Goal: Information Seeking & Learning: Learn about a topic

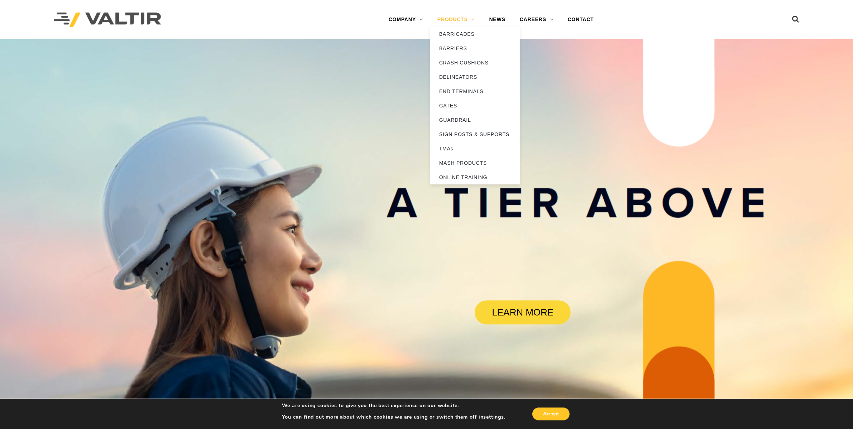
click at [456, 18] on link "PRODUCTS" at bounding box center [456, 20] width 52 height 14
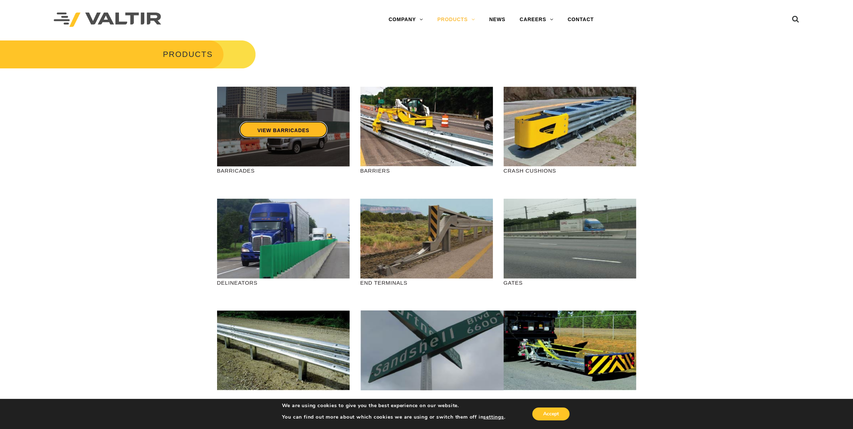
click at [291, 128] on link "VIEW BARRICADES" at bounding box center [283, 129] width 88 height 16
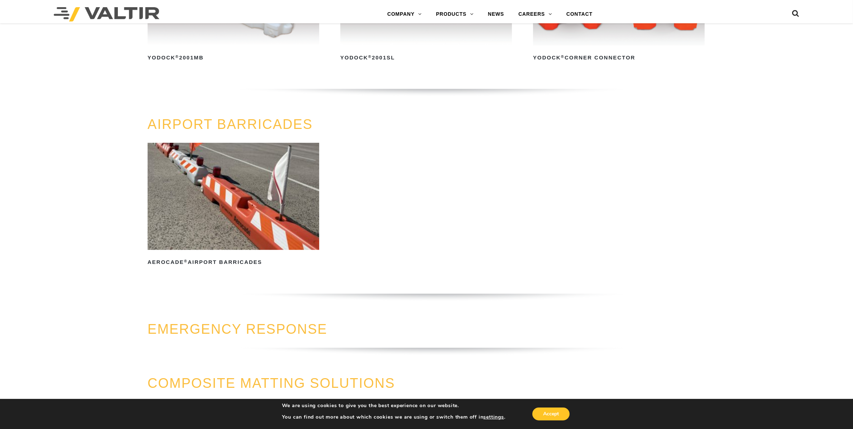
scroll to position [941, 0]
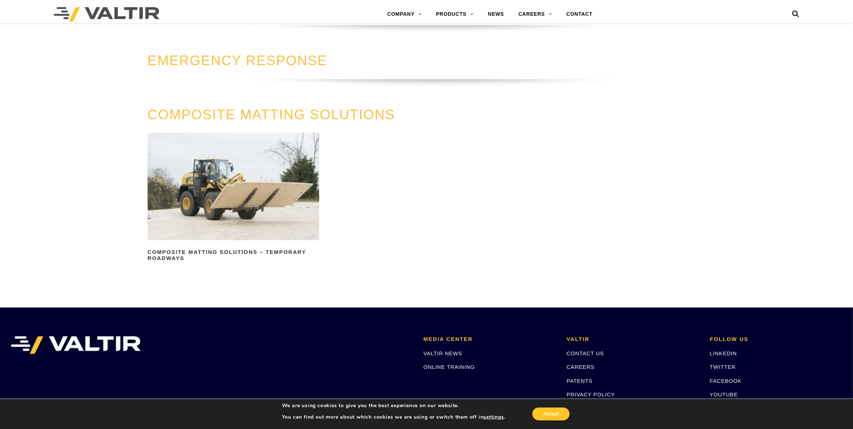
click at [239, 62] on link "EMERGENCY RESPONSE" at bounding box center [238, 60] width 180 height 15
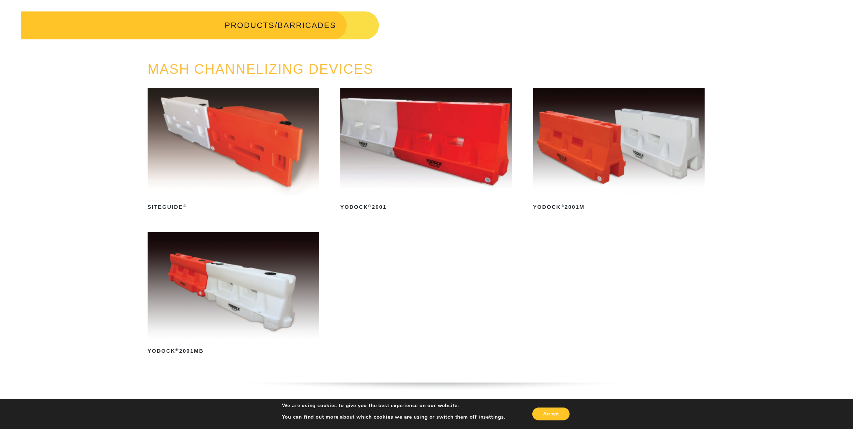
scroll to position [0, 0]
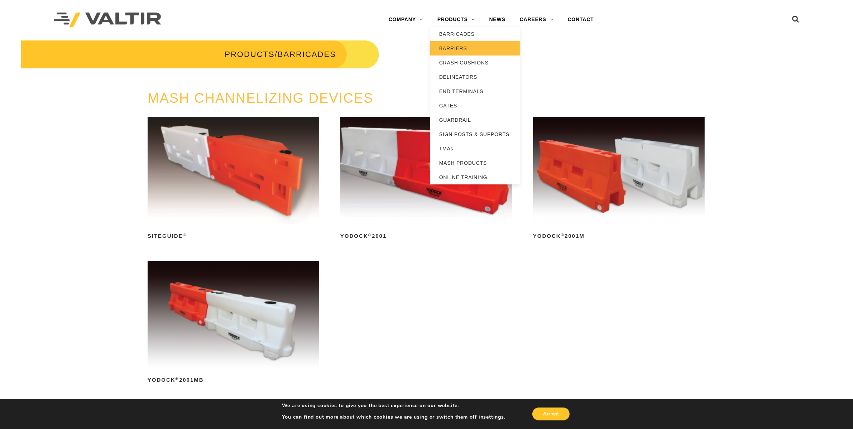
click at [463, 48] on link "BARRIERS" at bounding box center [475, 48] width 90 height 14
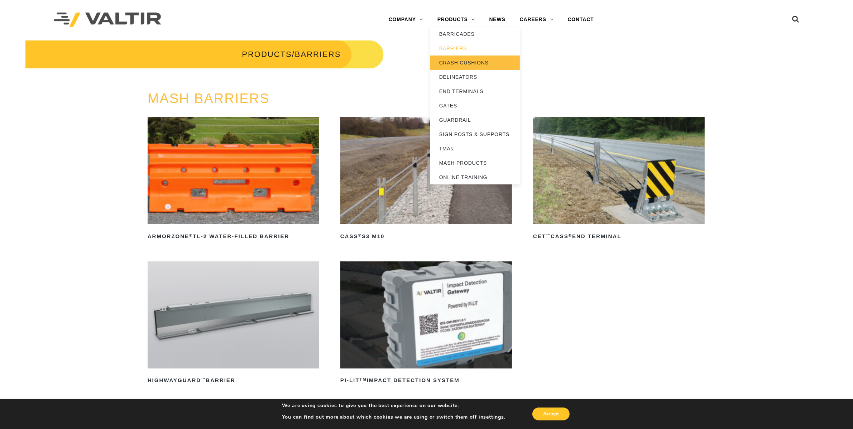
click at [454, 60] on link "CRASH CUSHIONS" at bounding box center [475, 63] width 90 height 14
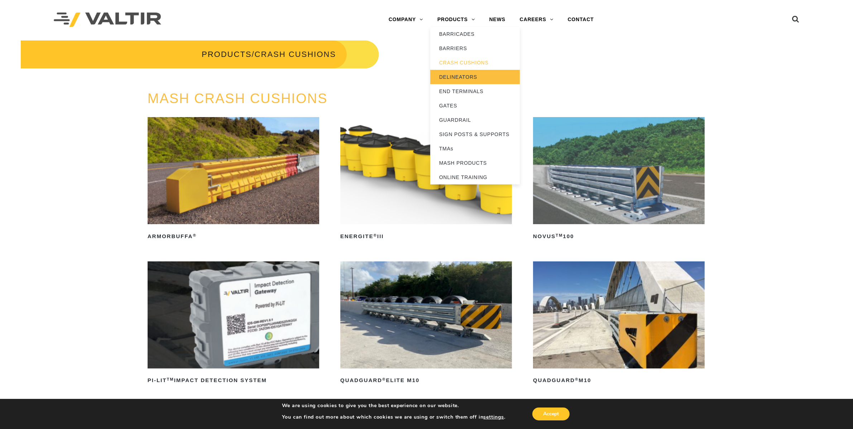
click at [461, 75] on link "DELINEATORS" at bounding box center [475, 77] width 90 height 14
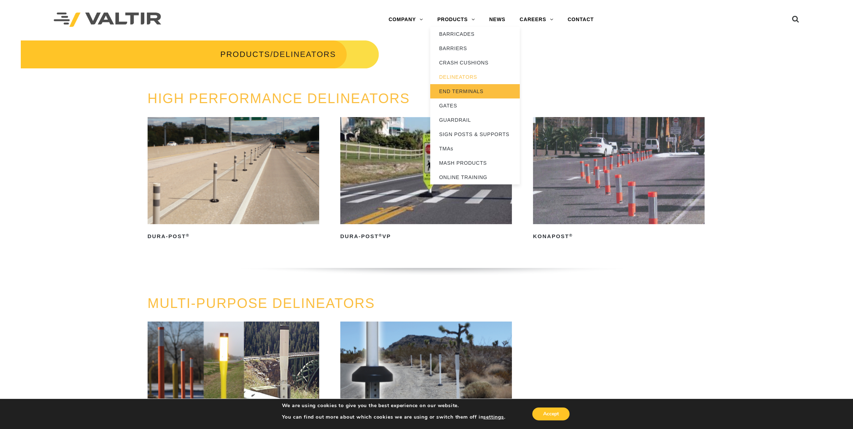
click at [469, 92] on link "END TERMINALS" at bounding box center [475, 91] width 90 height 14
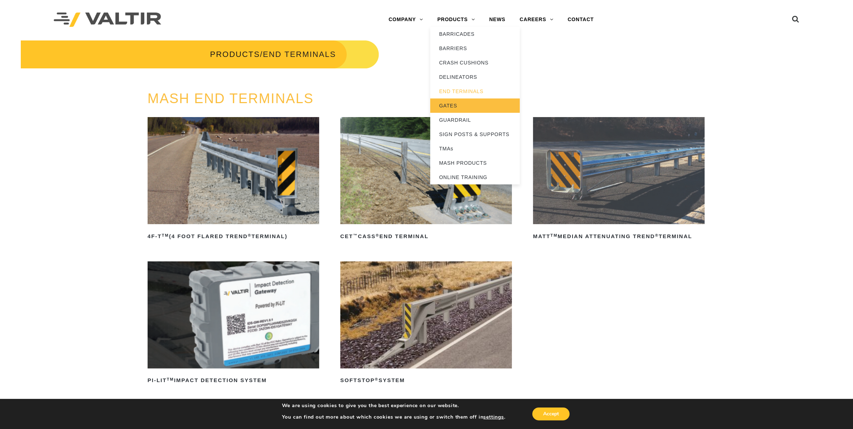
click at [461, 108] on link "GATES" at bounding box center [475, 106] width 90 height 14
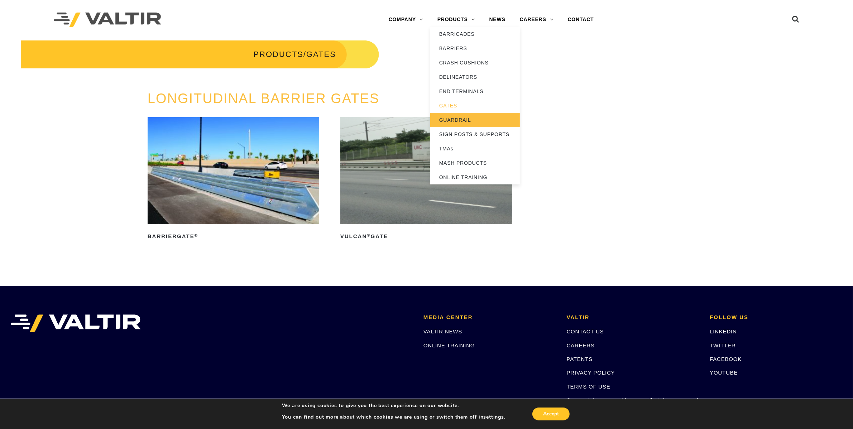
click at [461, 118] on link "GUARDRAIL" at bounding box center [475, 120] width 90 height 14
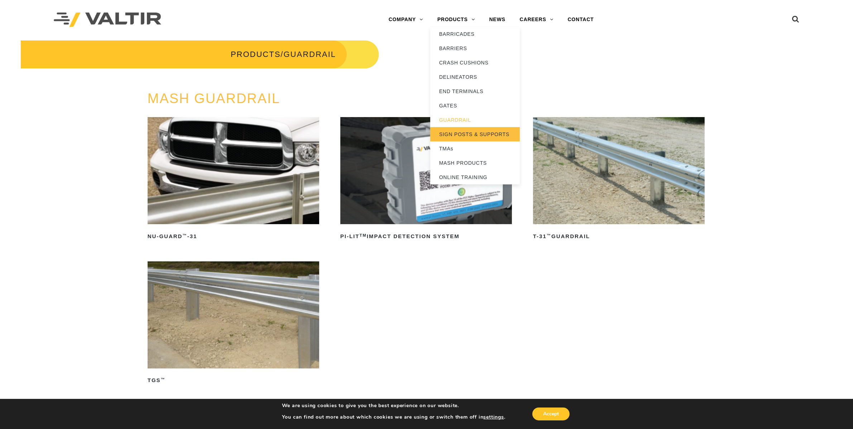
click at [461, 133] on link "SIGN POSTS & SUPPORTS" at bounding box center [475, 134] width 90 height 14
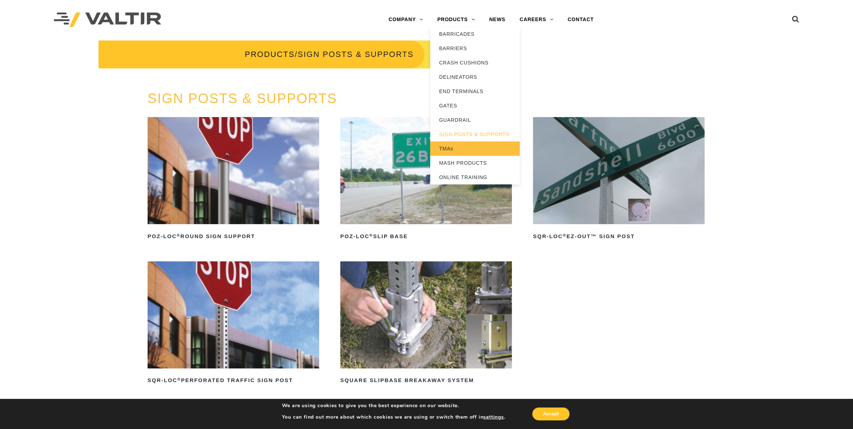
click at [453, 147] on link "TMAs" at bounding box center [475, 149] width 90 height 14
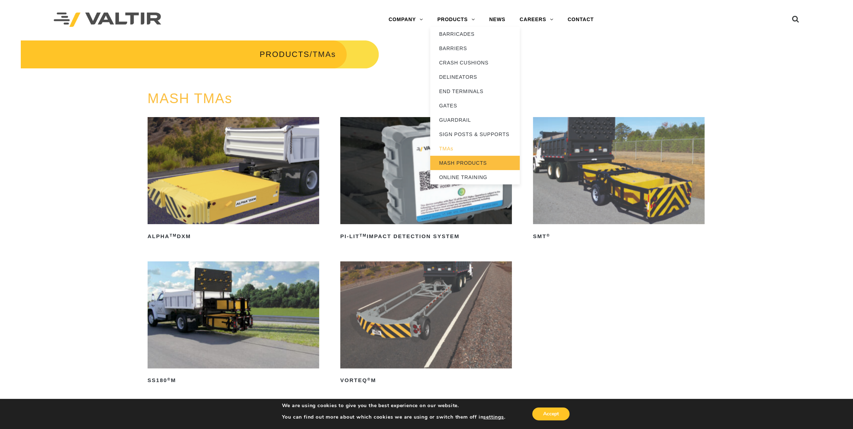
click at [454, 162] on link "MASH PRODUCTS" at bounding box center [475, 163] width 90 height 14
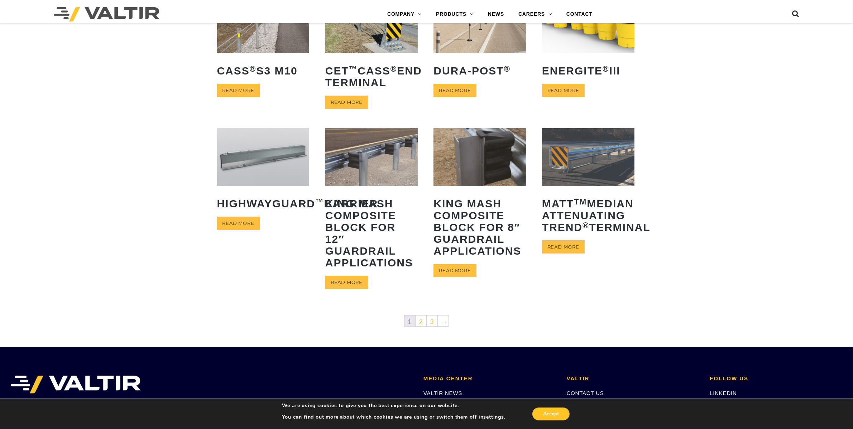
scroll to position [269, 0]
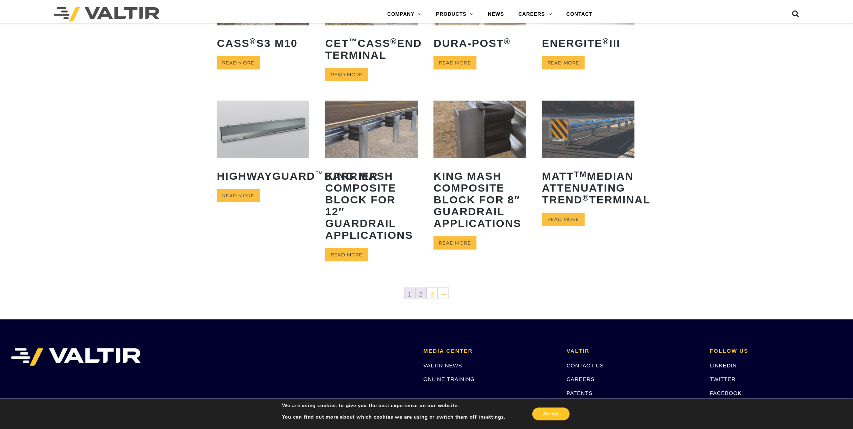
click at [421, 295] on link "2" at bounding box center [421, 293] width 11 height 11
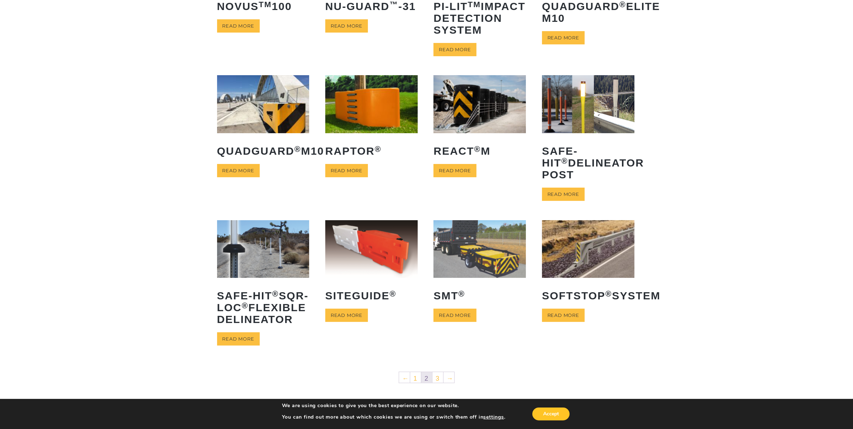
scroll to position [269, 0]
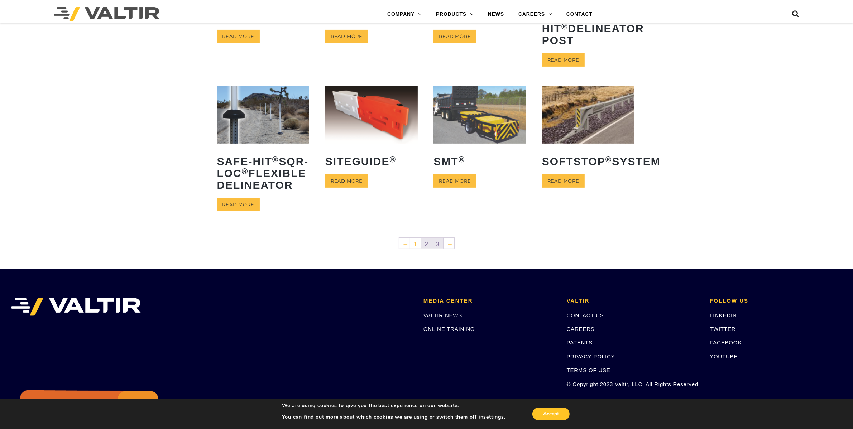
click at [439, 249] on link "3" at bounding box center [438, 243] width 11 height 11
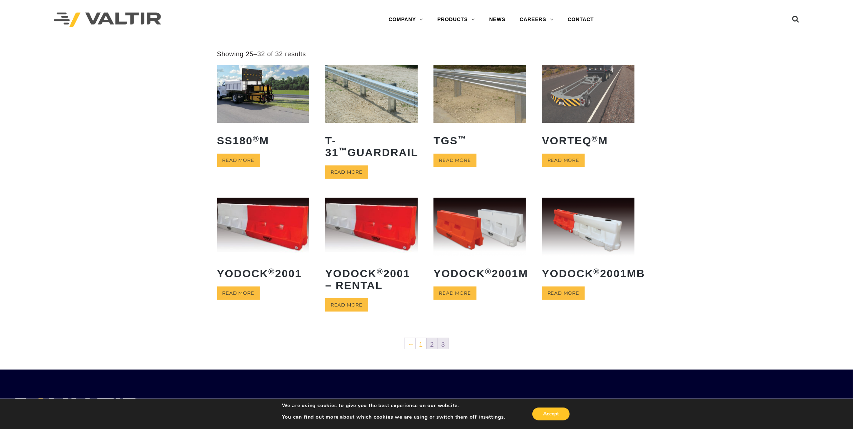
click at [431, 343] on link "2" at bounding box center [432, 343] width 11 height 11
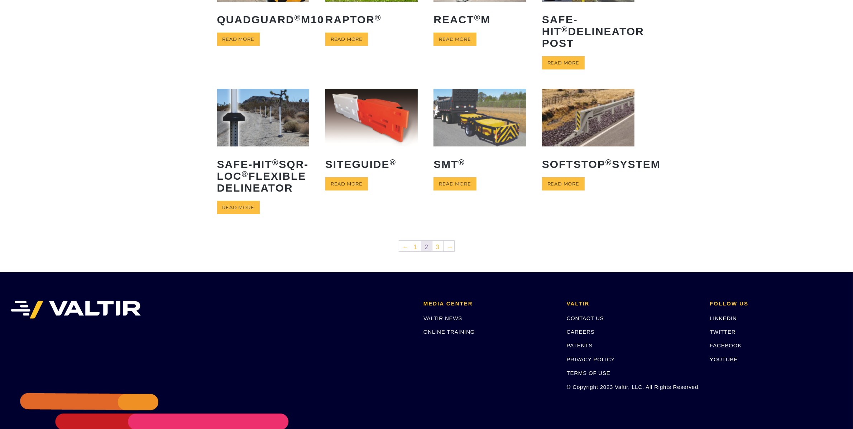
scroll to position [269, 0]
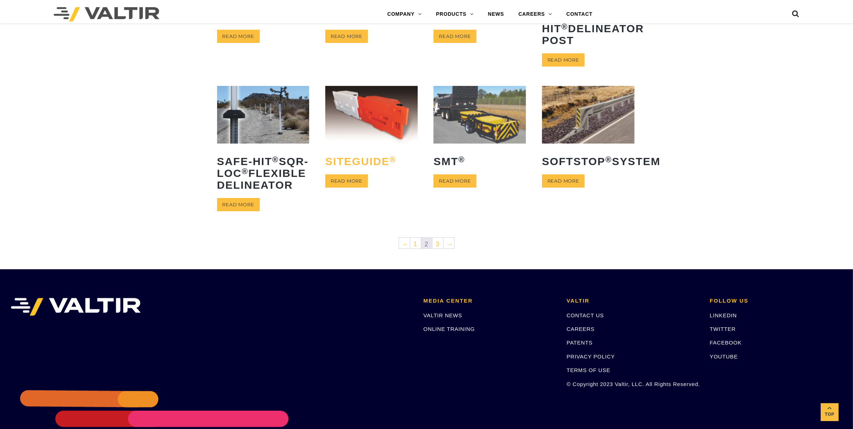
click at [373, 168] on h2 "SiteGuide ®" at bounding box center [371, 161] width 92 height 23
